Goal: Task Accomplishment & Management: Use online tool/utility

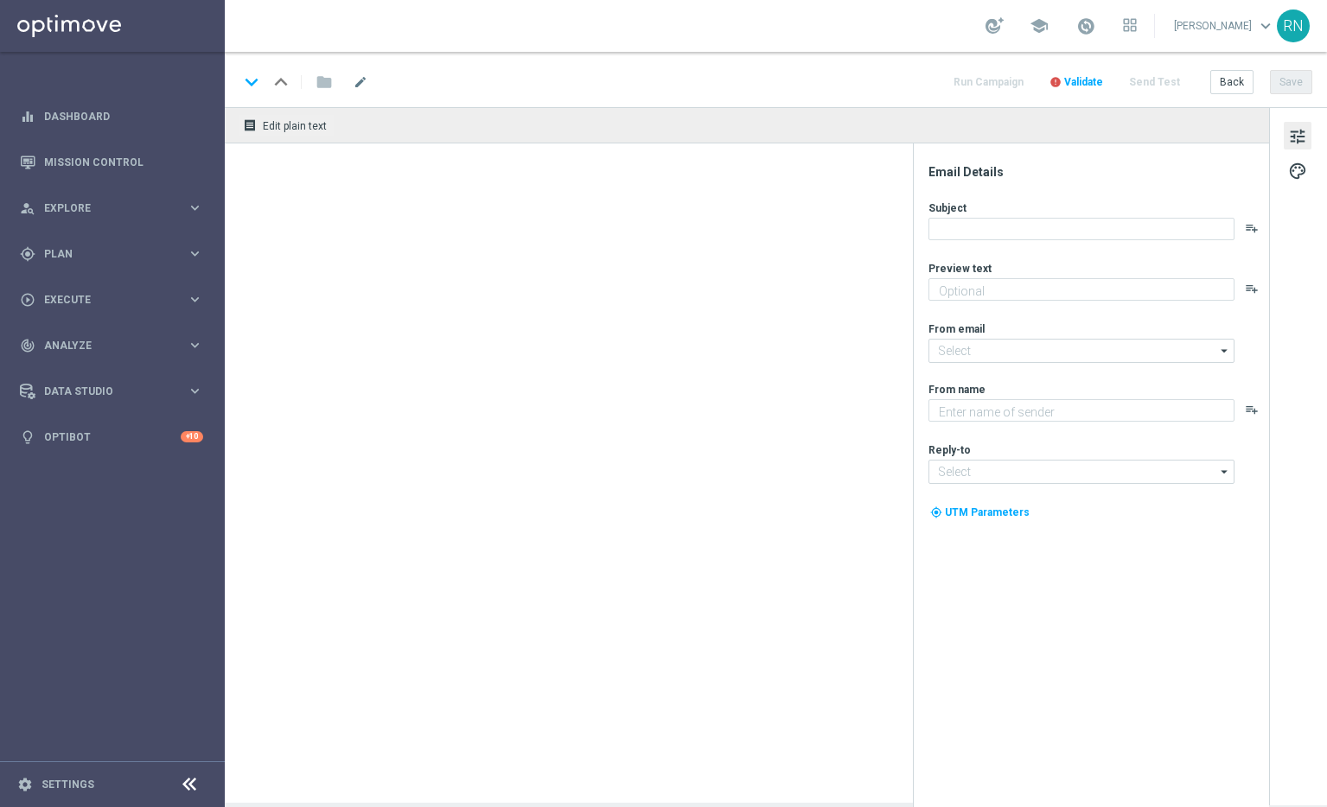
type textarea "Zu deinem LOTTO 6 aus 45."
type textarea "Lottoland"
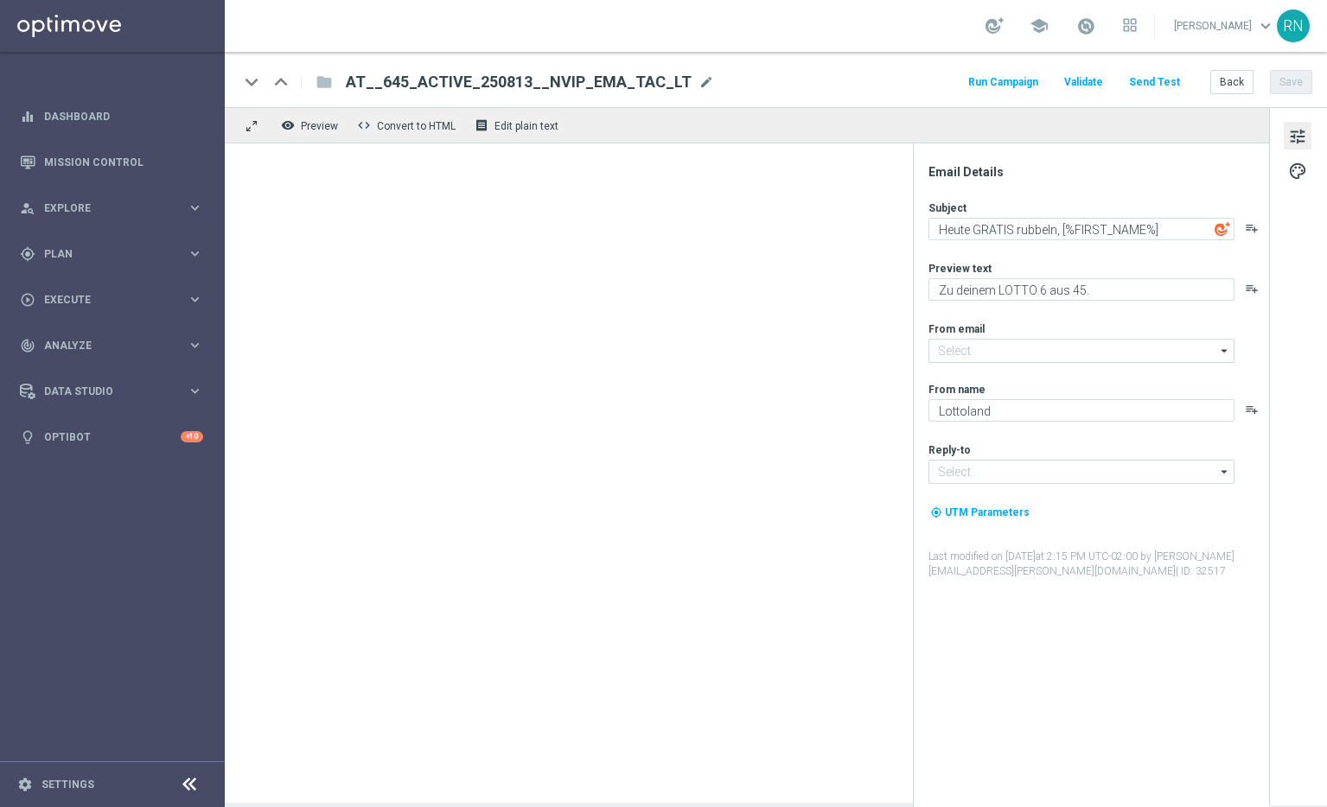
type input "[EMAIL_ADDRESS][DOMAIN_NAME]"
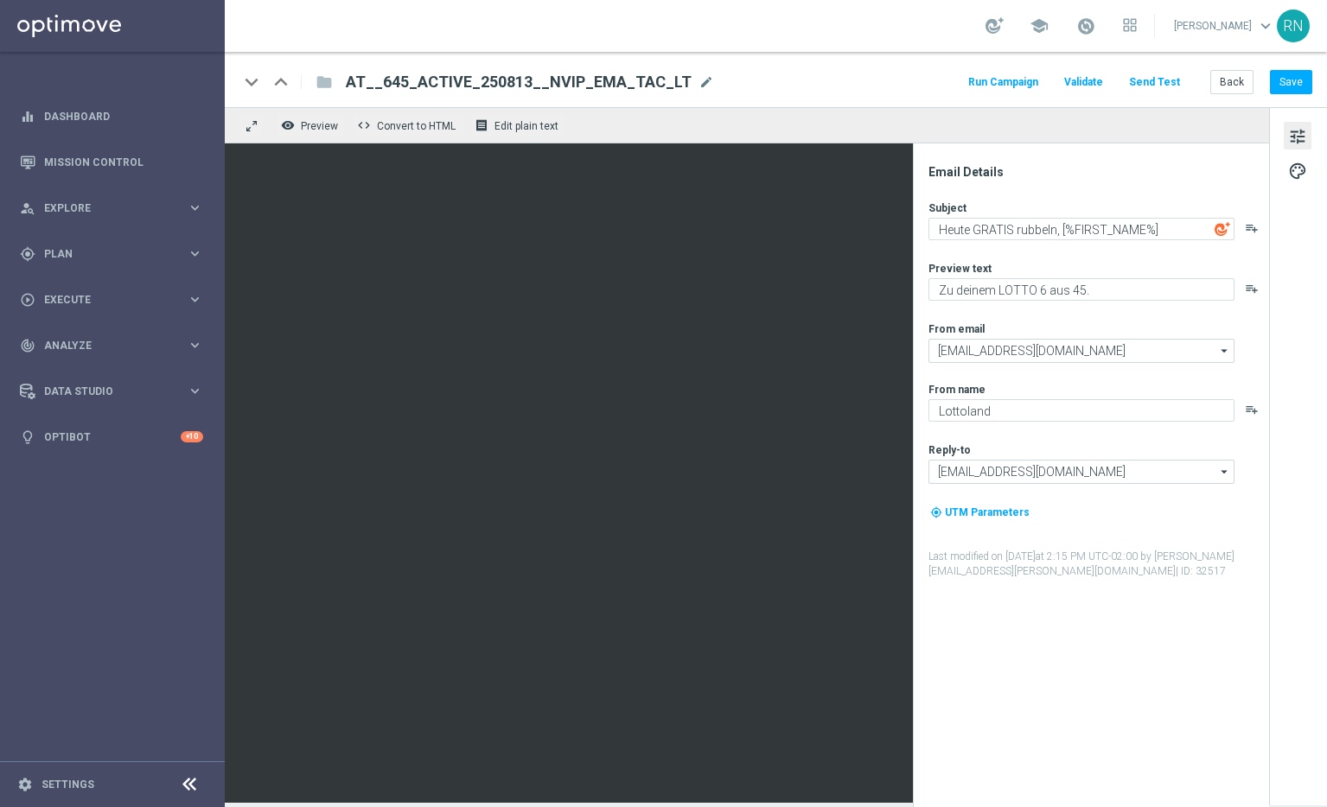
click at [1150, 79] on button "Send Test" at bounding box center [1154, 82] width 56 height 23
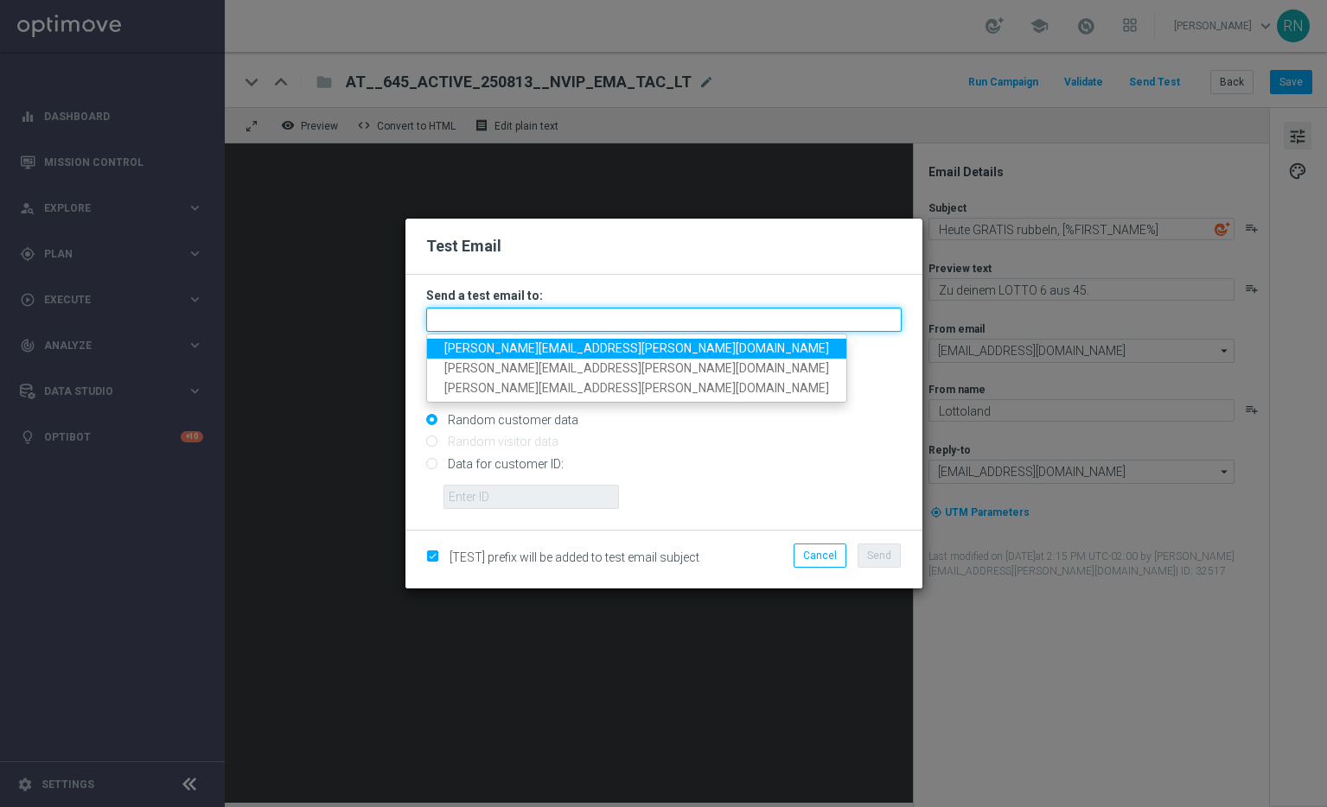
click at [489, 318] on input "text" at bounding box center [663, 320] width 475 height 24
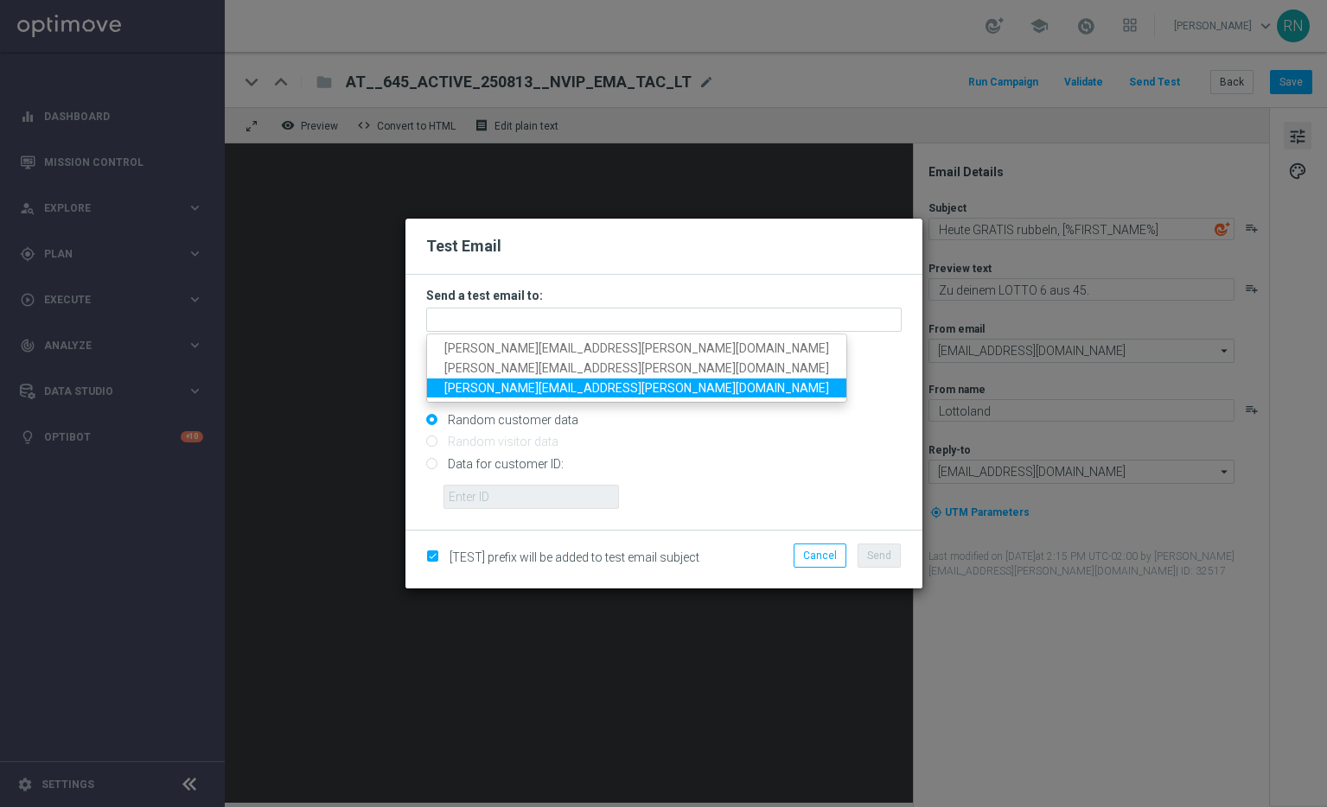
click at [545, 390] on span "[PERSON_NAME][EMAIL_ADDRESS][PERSON_NAME][DOMAIN_NAME]" at bounding box center [636, 387] width 385 height 14
type input "[PERSON_NAME][EMAIL_ADDRESS][PERSON_NAME][DOMAIN_NAME]"
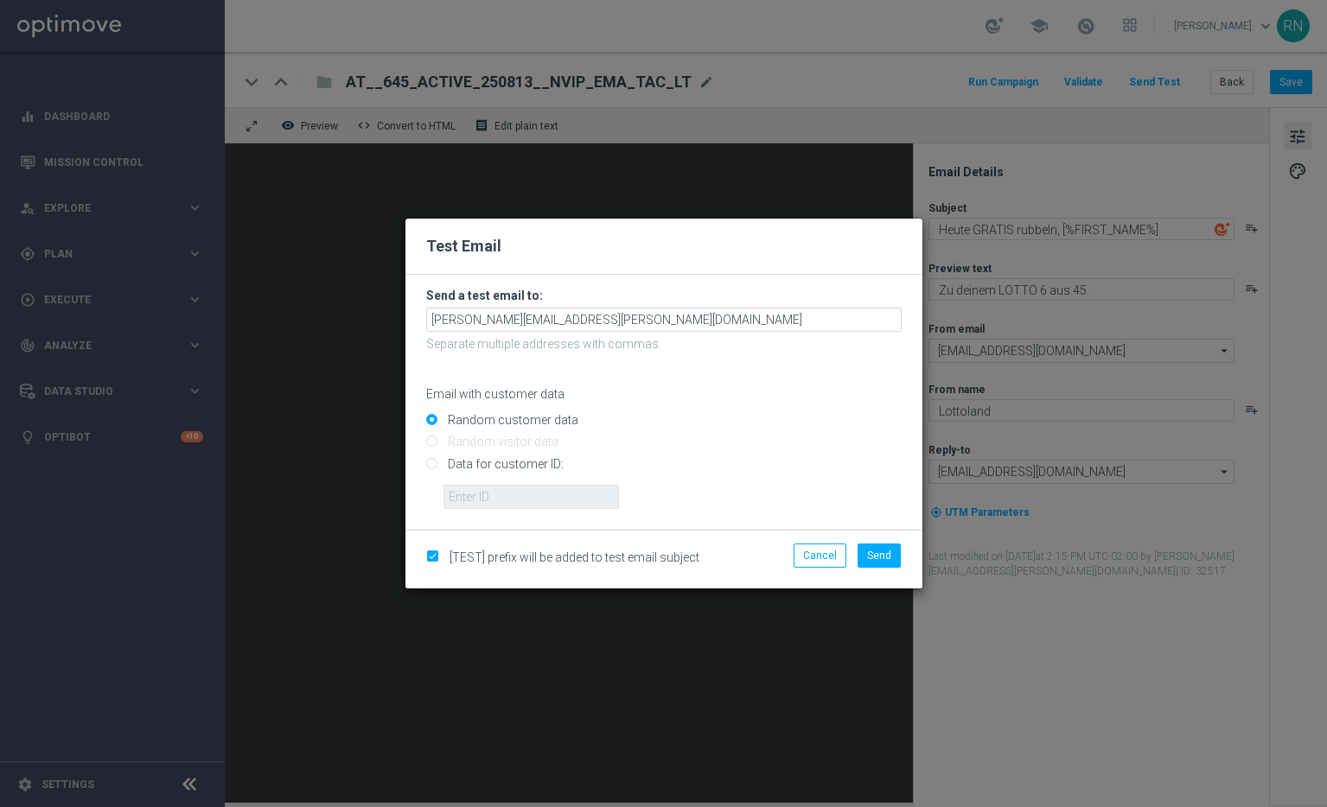
click at [467, 460] on input "Data for customer ID:" at bounding box center [663, 471] width 475 height 24
radio input "true"
click at [489, 498] on input "text" at bounding box center [530, 497] width 175 height 24
paste input "224105369"
type input "224105369"
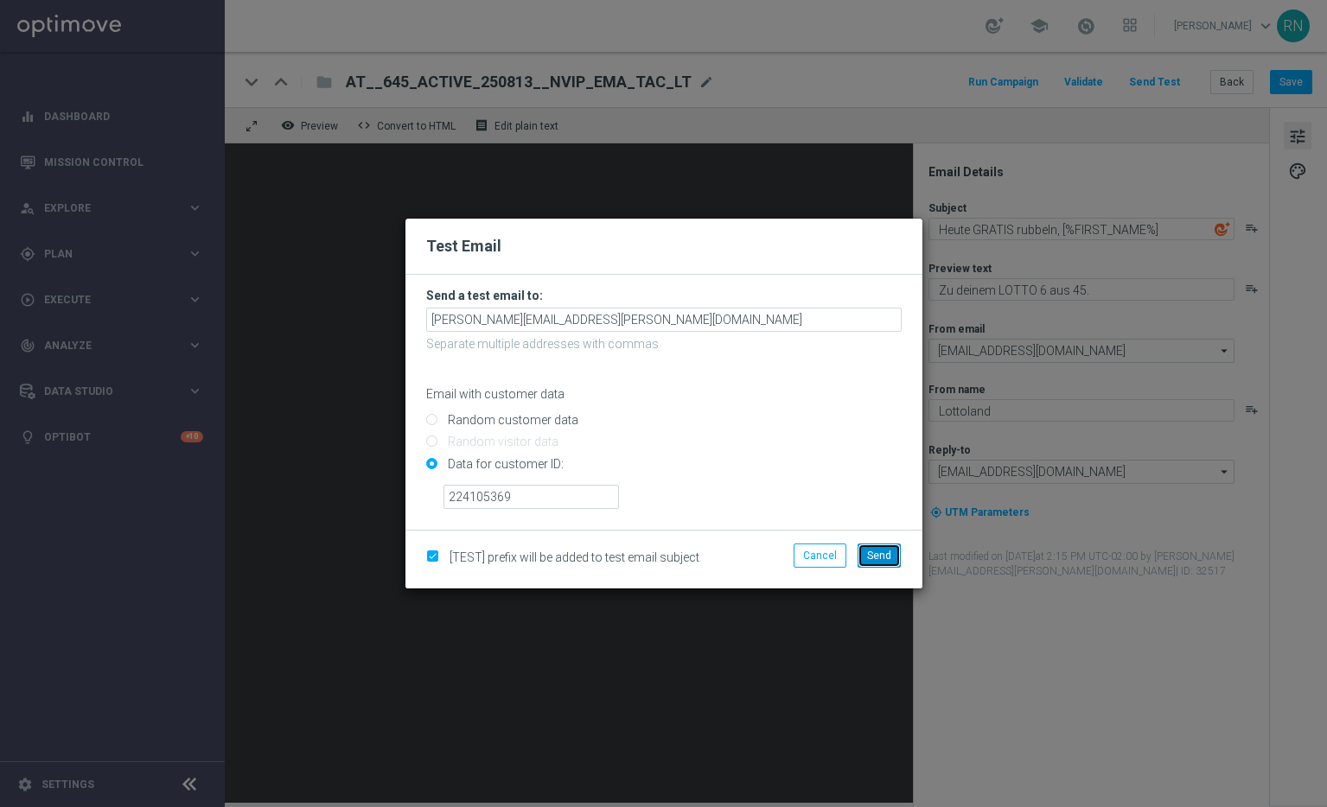
click at [889, 551] on span "Send" at bounding box center [879, 556] width 24 height 12
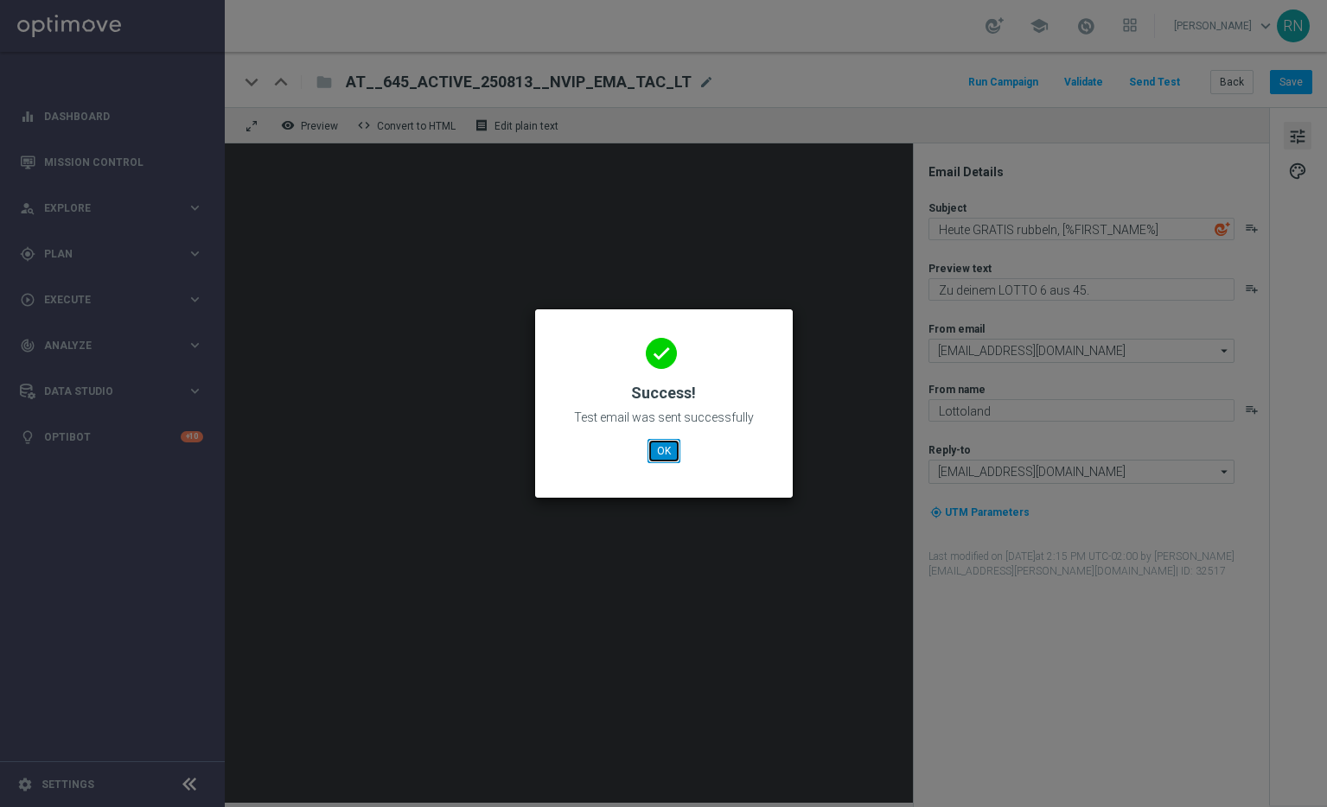
click at [662, 455] on button "OK" at bounding box center [663, 451] width 33 height 24
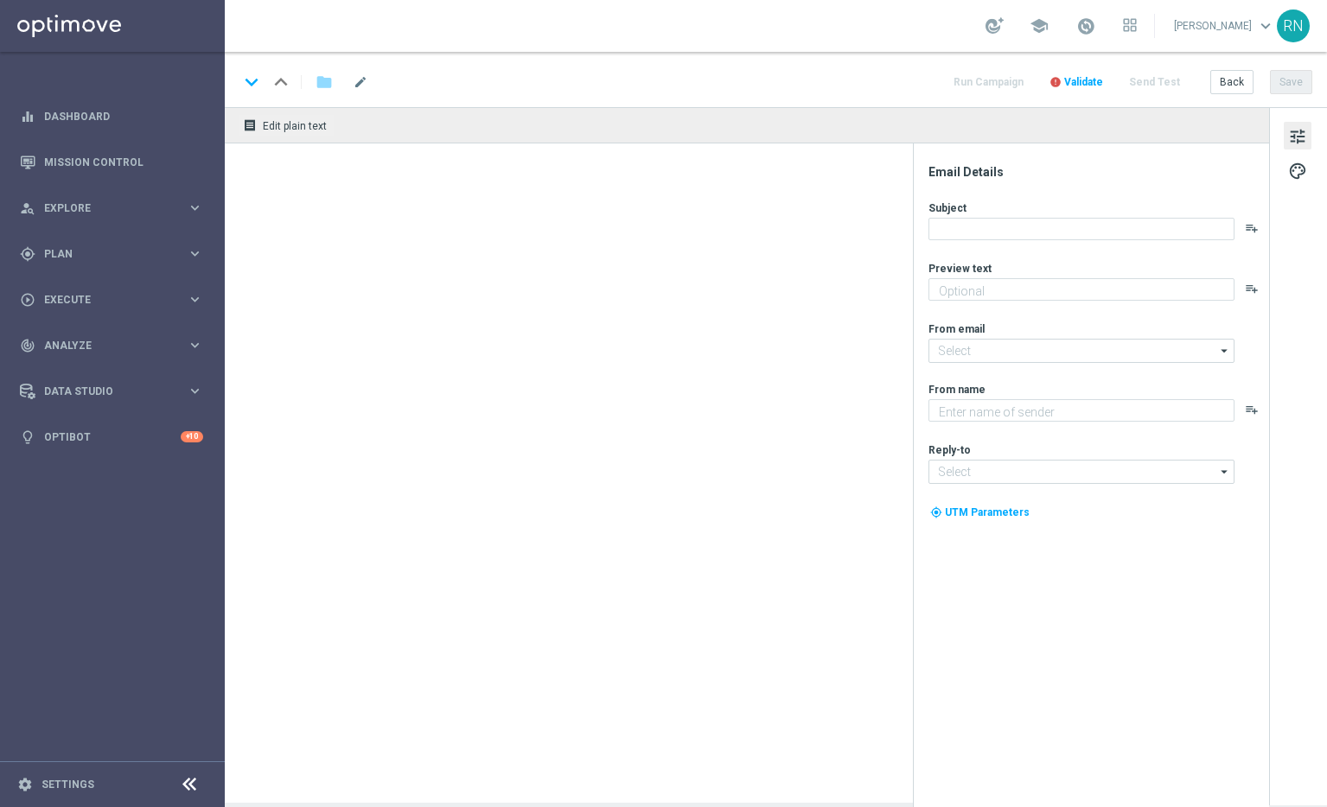
type textarea "Zu deinem LOTTO 6 aus 45."
type textarea "Lottoland"
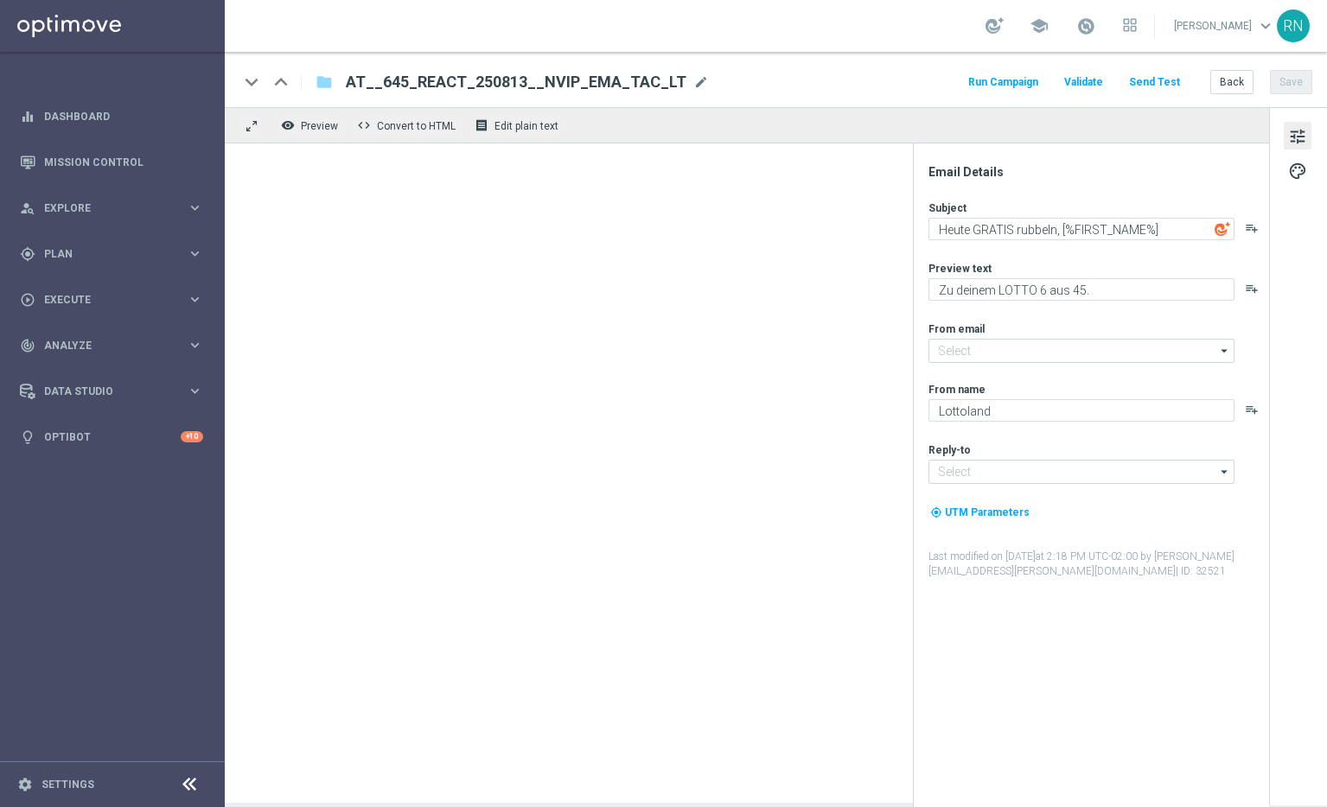
type input "[EMAIL_ADDRESS][DOMAIN_NAME]"
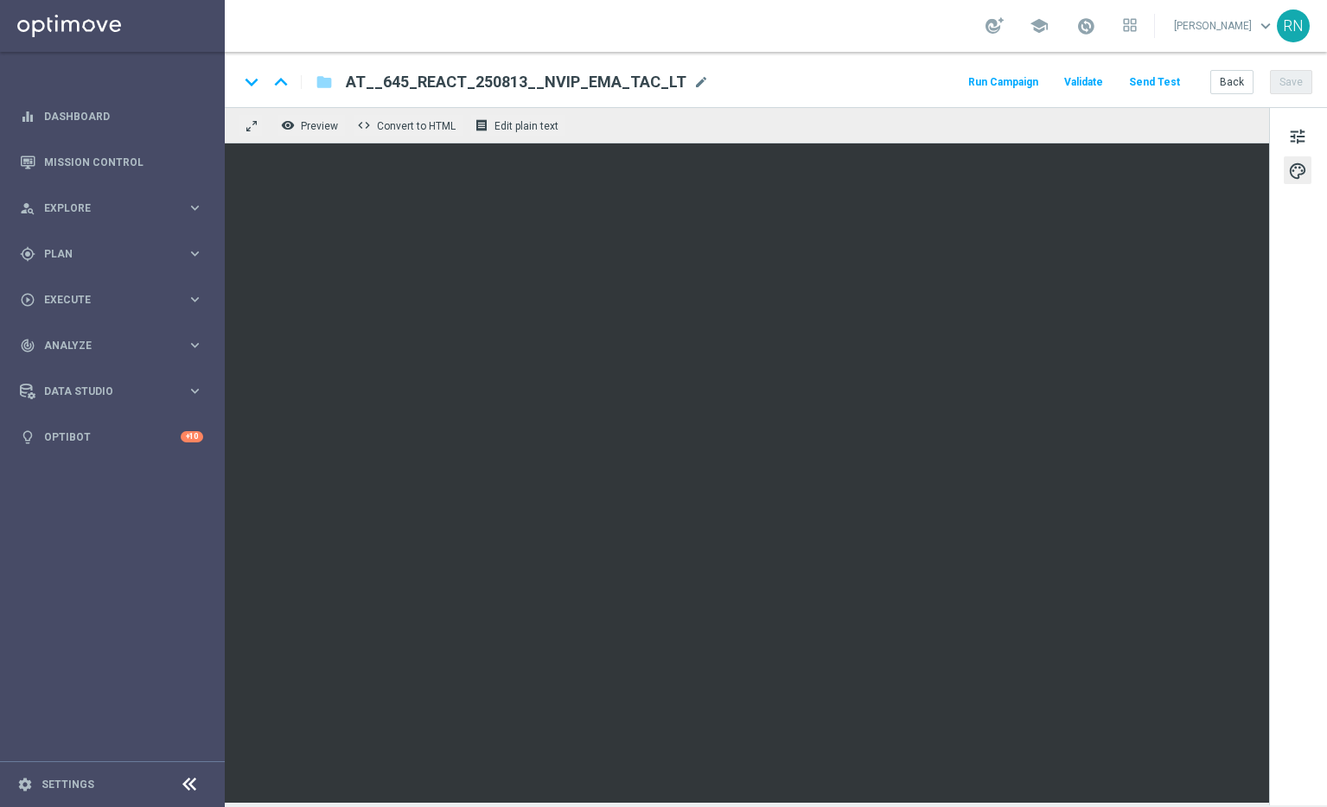
click at [1155, 79] on button "Send Test" at bounding box center [1154, 82] width 56 height 23
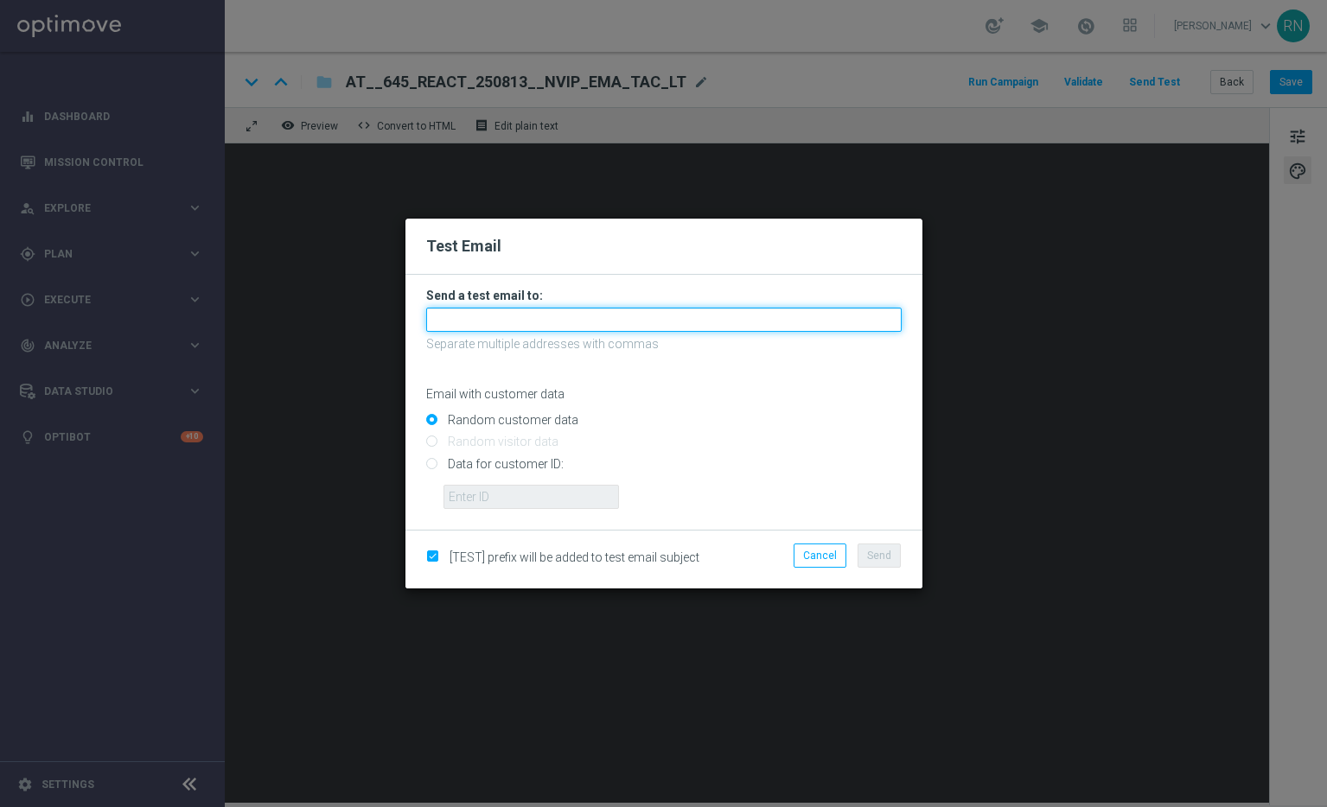
click at [555, 319] on input "text" at bounding box center [663, 320] width 475 height 24
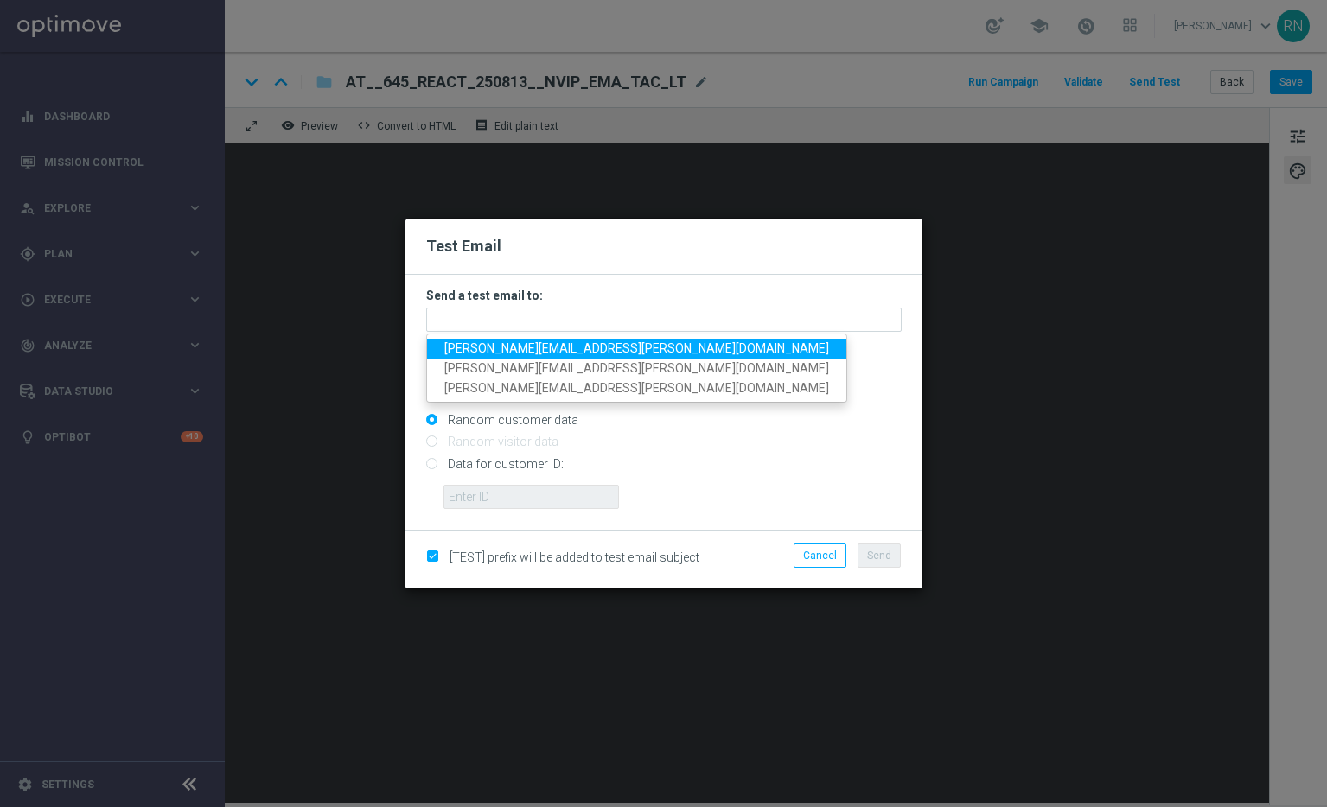
click at [567, 334] on ul "ronny.niemann+at@lottoland.com ronny.niemann+deint@lottoland.com ronny.niemann+…" at bounding box center [636, 368] width 421 height 69
click at [551, 347] on span "[PERSON_NAME][EMAIL_ADDRESS][PERSON_NAME][DOMAIN_NAME]" at bounding box center [636, 348] width 385 height 14
type input "[PERSON_NAME][EMAIL_ADDRESS][PERSON_NAME][DOMAIN_NAME]"
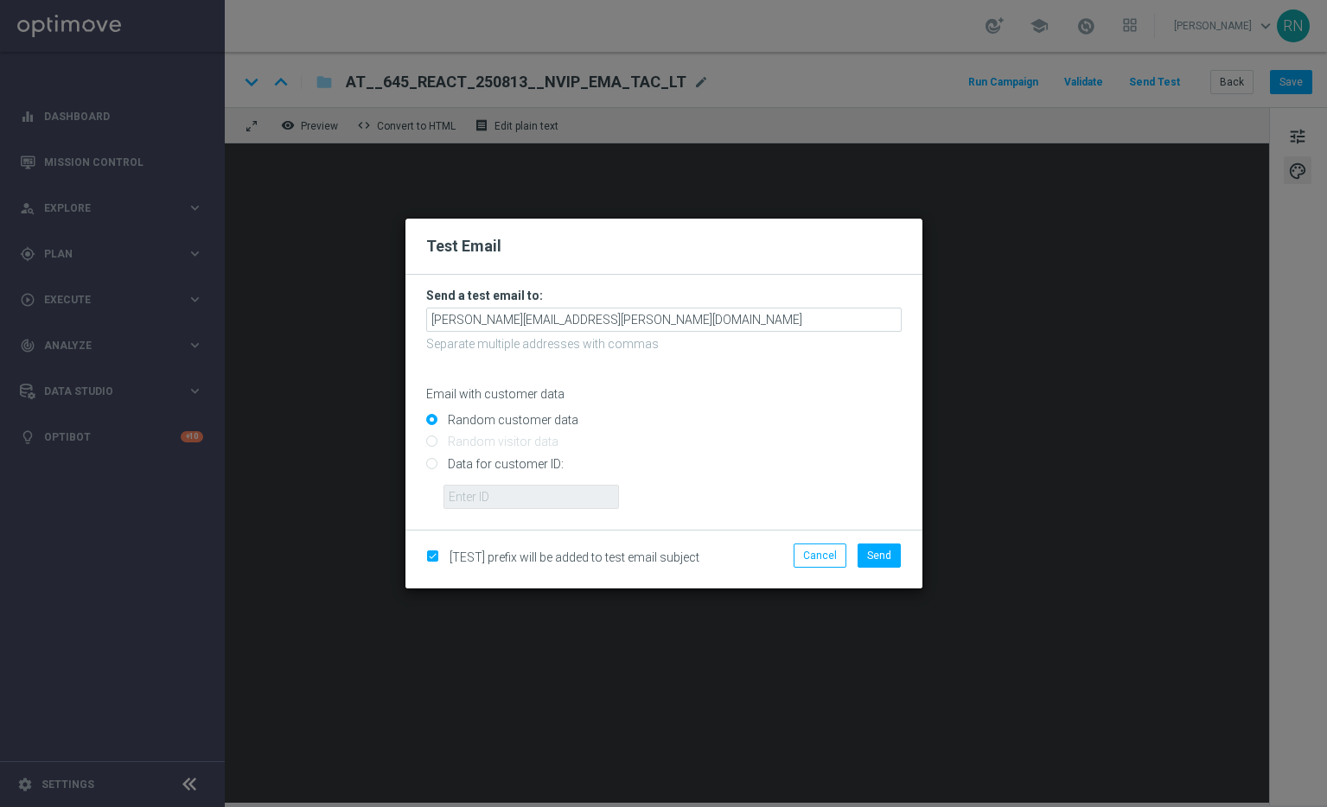
click at [497, 460] on input "Data for customer ID:" at bounding box center [663, 471] width 475 height 24
radio input "true"
click at [502, 492] on input "text" at bounding box center [530, 497] width 175 height 24
paste input "224105369"
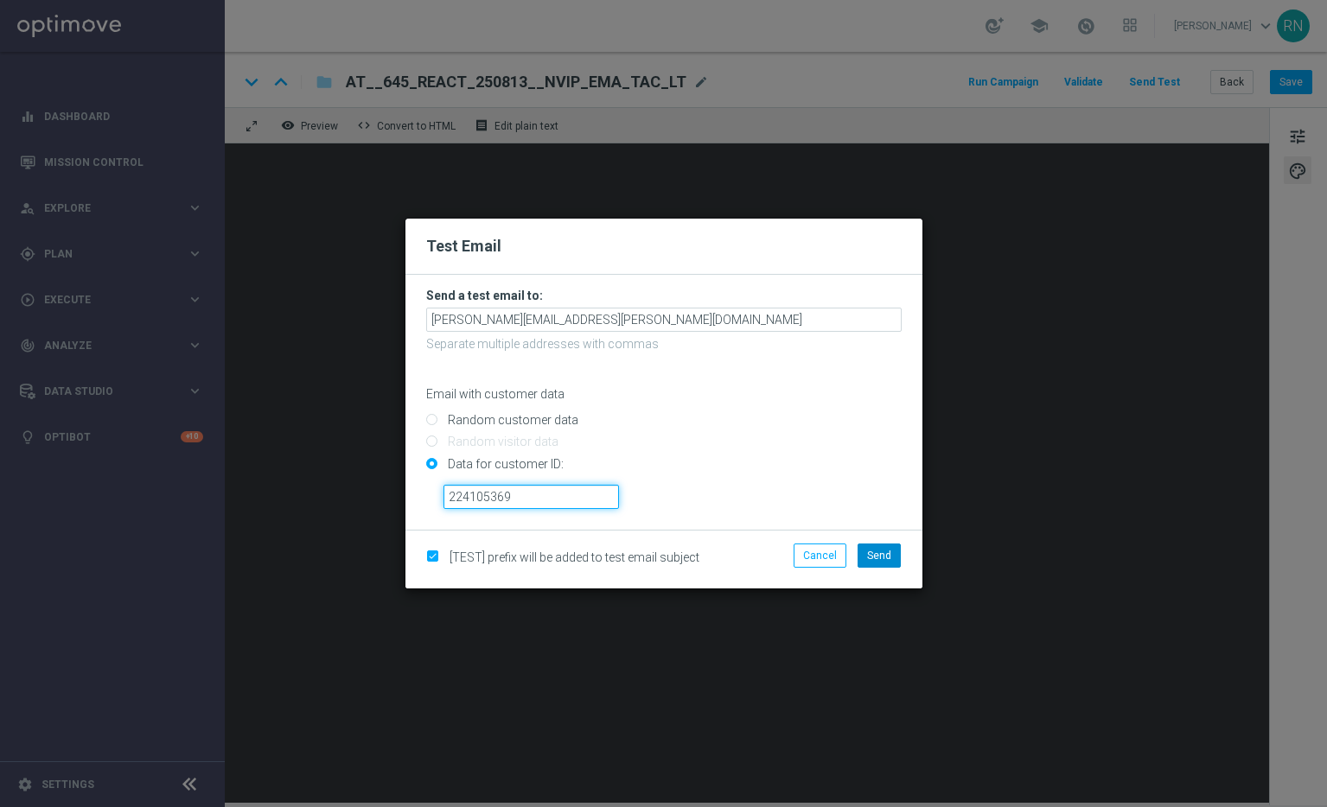
type input "224105369"
click at [883, 556] on span "Send" at bounding box center [879, 556] width 24 height 12
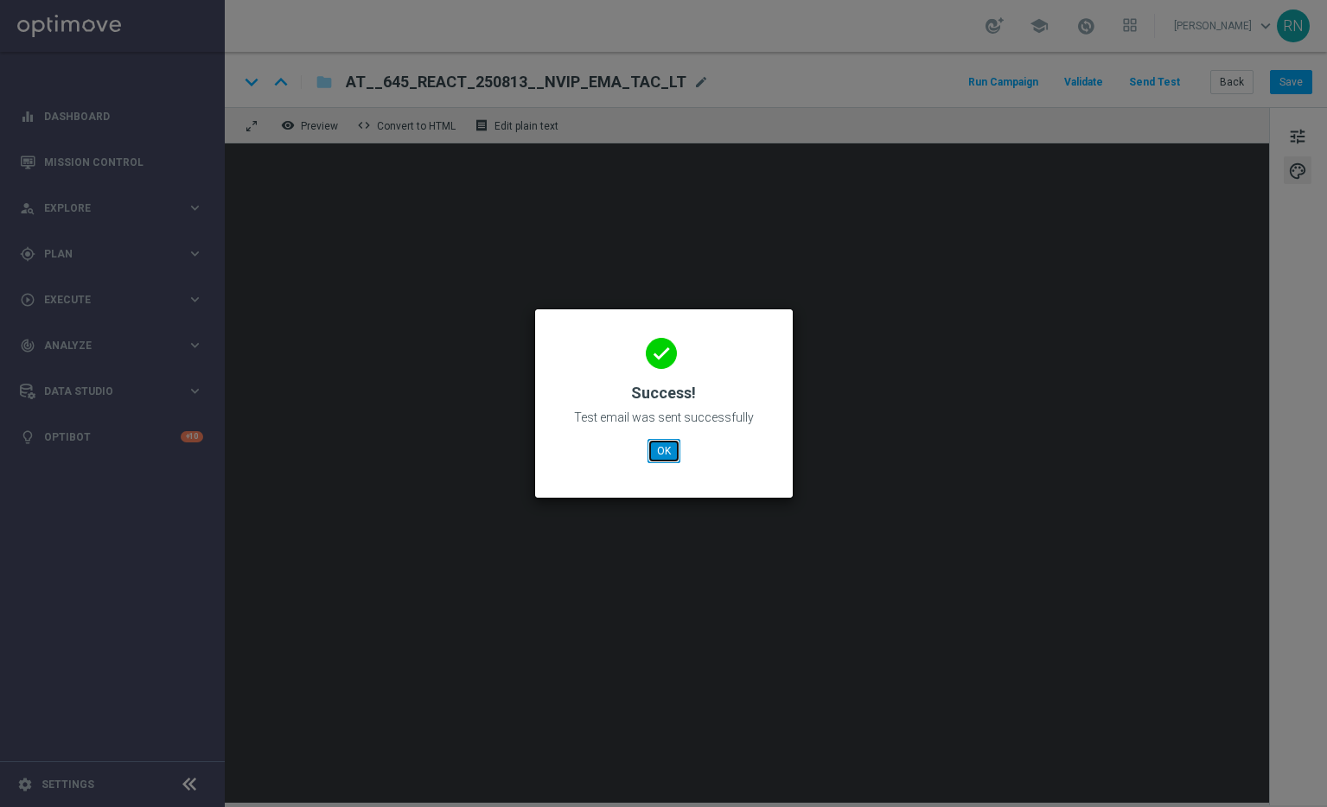
click at [652, 449] on button "OK" at bounding box center [663, 451] width 33 height 24
